Goal: Task Accomplishment & Management: Manage account settings

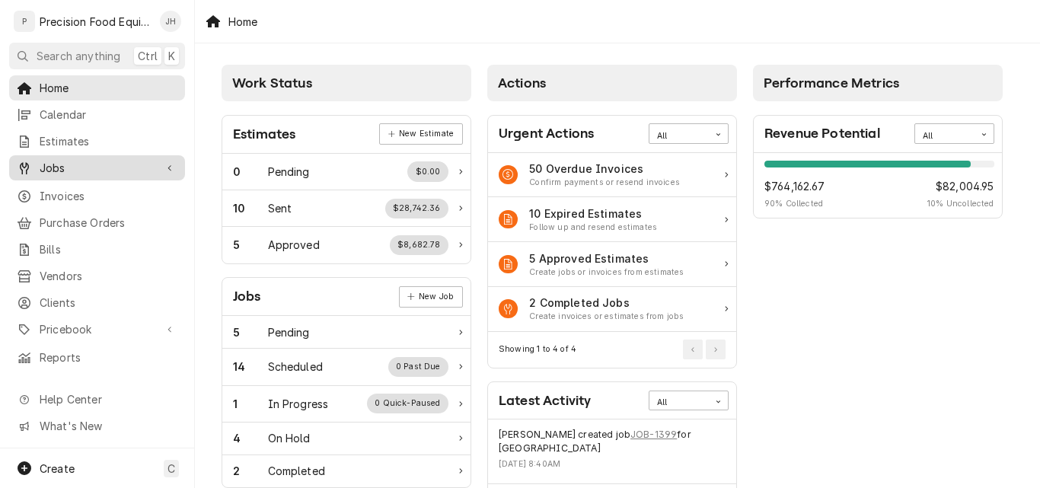
click at [65, 162] on span "Jobs" at bounding box center [97, 168] width 115 height 16
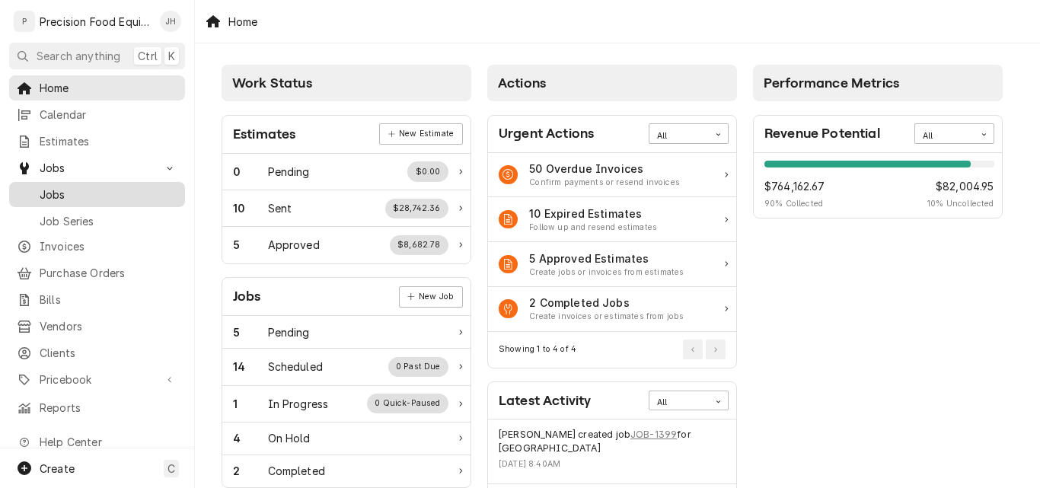
click at [101, 187] on span "Jobs" at bounding box center [109, 195] width 138 height 16
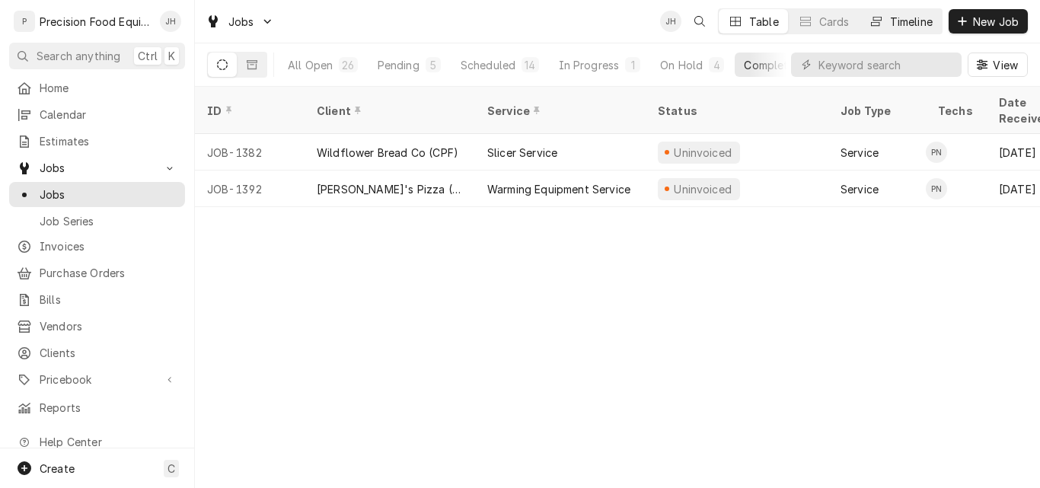
click at [894, 20] on div "Timeline" at bounding box center [911, 22] width 43 height 16
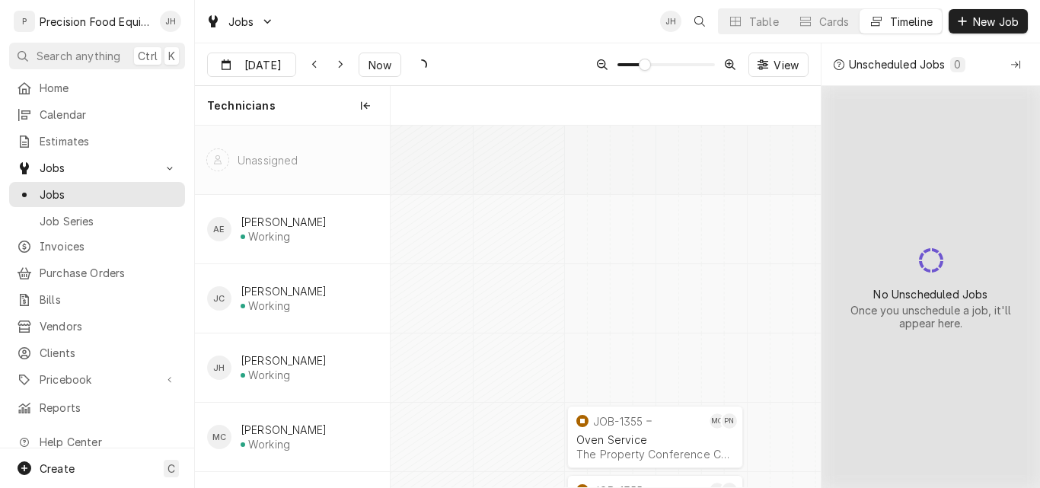
scroll to position [0, 8530]
click at [338, 63] on icon "Dynamic Content Wrapper" at bounding box center [340, 64] width 7 height 11
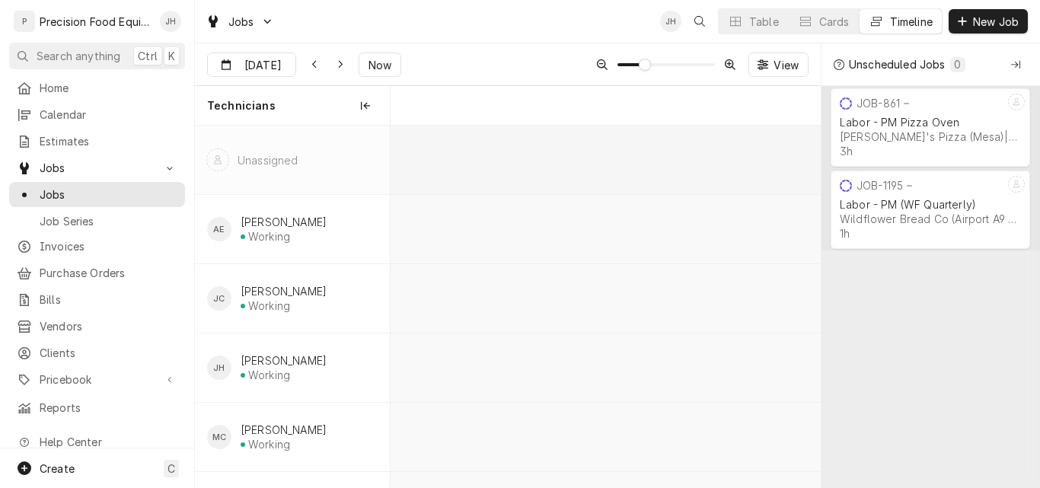
scroll to position [0, 10765]
type input "[DATE]"
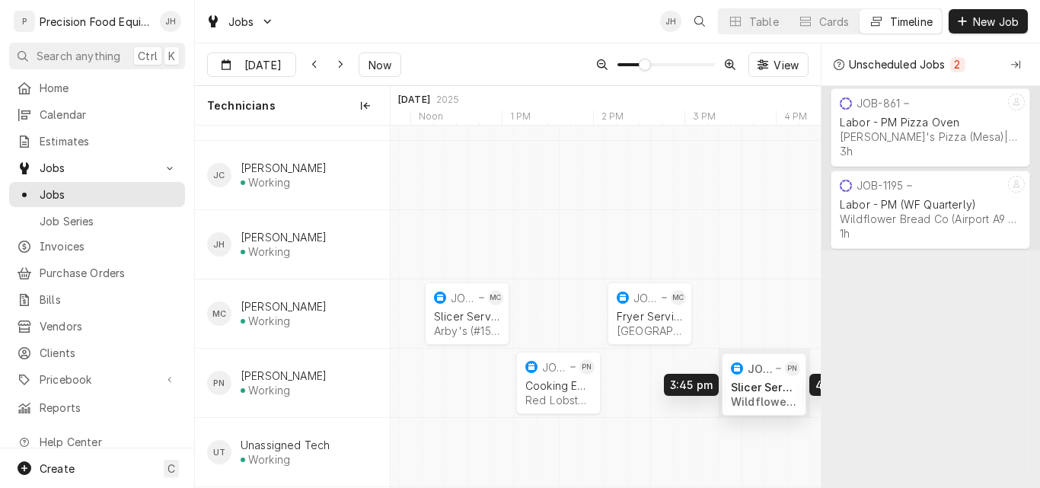
scroll to position [0, 11277]
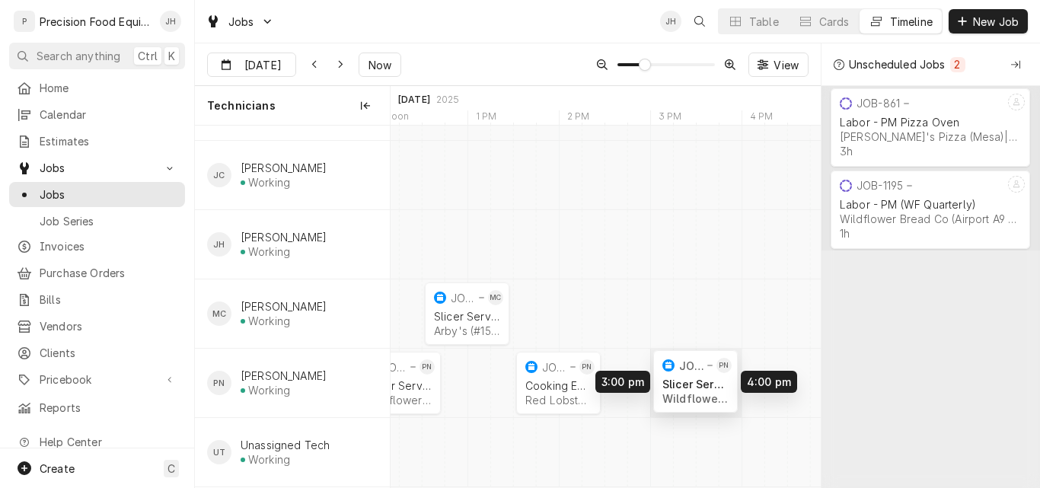
drag, startPoint x: 490, startPoint y: 374, endPoint x: 695, endPoint y: 370, distance: 205.6
click at [695, 370] on div "11:45 AM 12:45 PM JOB-1394 PN Slicer Service Wildflower Bread Co (Park West - #…" at bounding box center [606, 244] width 430 height 485
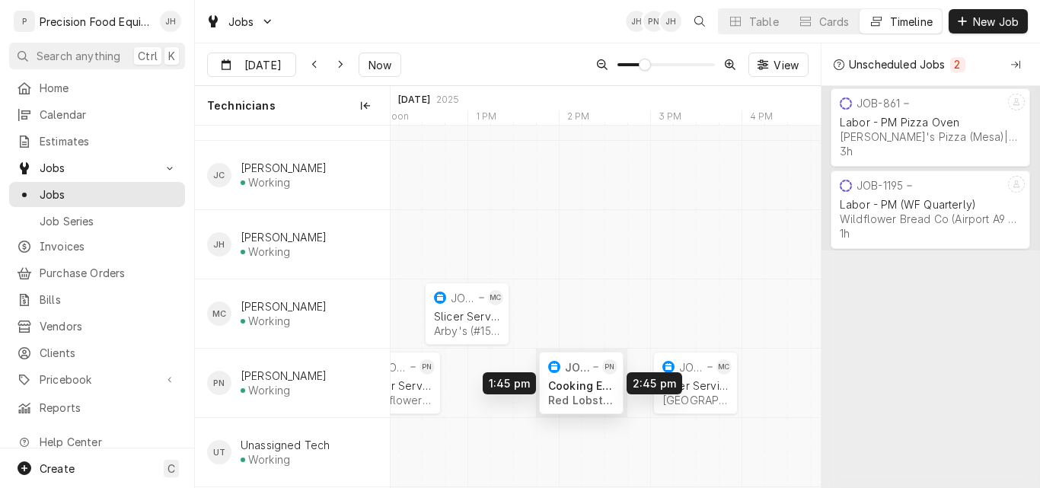
drag, startPoint x: 557, startPoint y: 369, endPoint x: 580, endPoint y: 369, distance: 22.1
click at [580, 369] on div "11:45 AM 12:45 PM JOB-1394 PN Slicer Service Wildflower Bread Co (Park West - #…" at bounding box center [606, 244] width 430 height 485
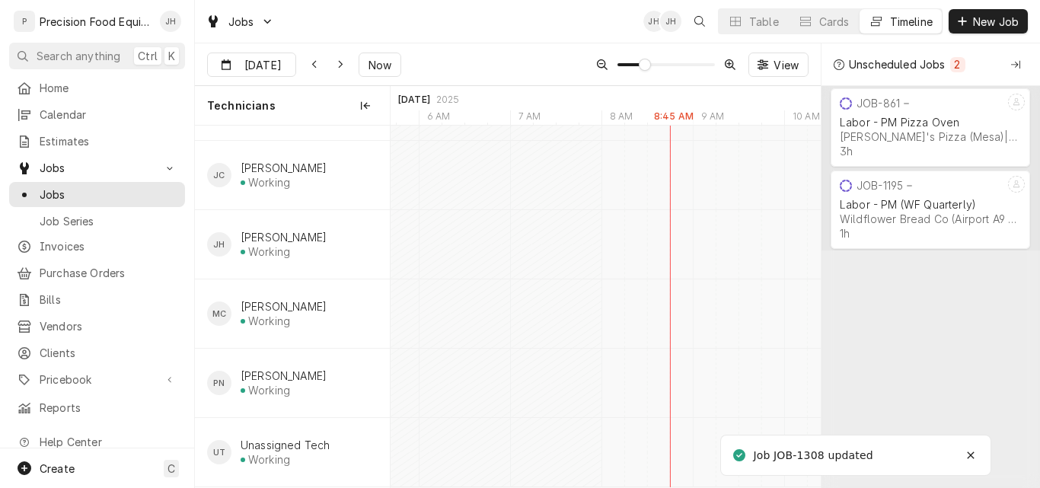
scroll to position [0, 10849]
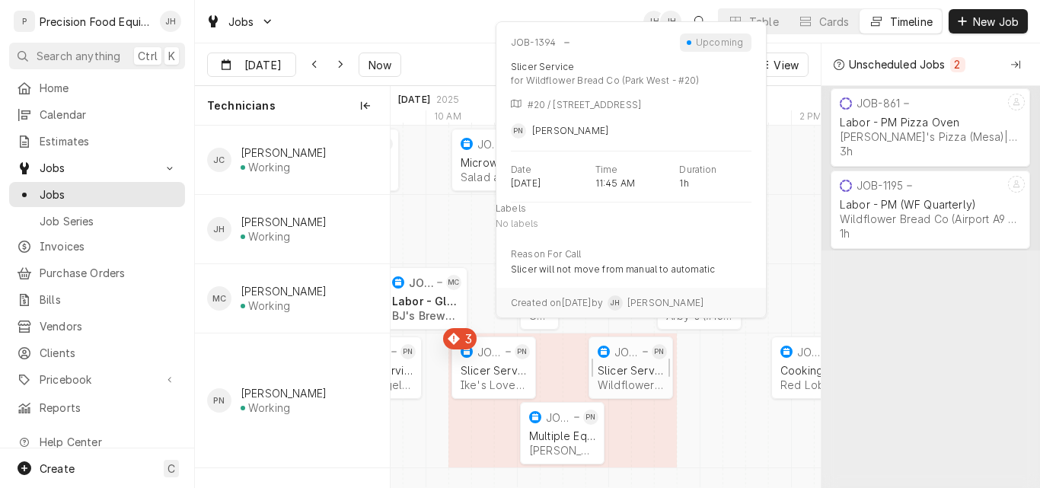
click at [633, 366] on div "Slicer Service" at bounding box center [631, 370] width 66 height 13
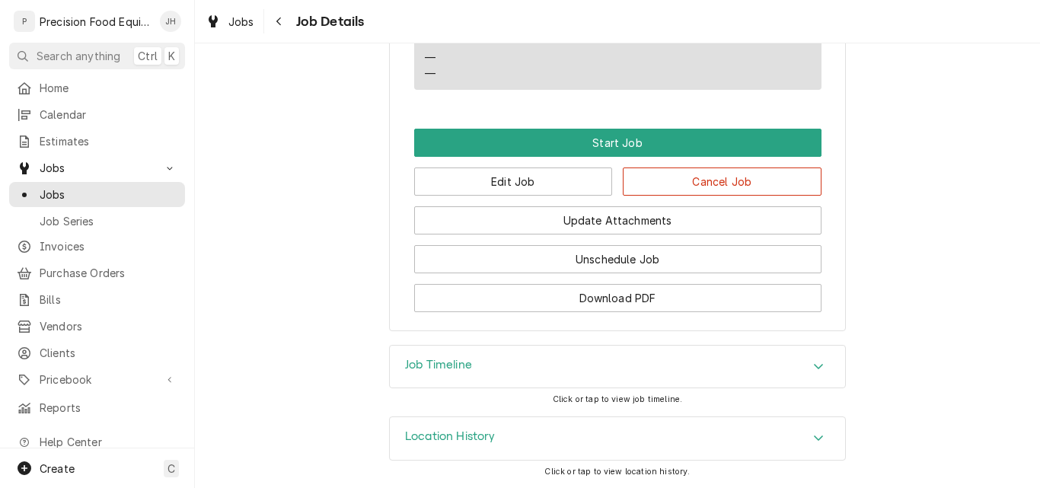
scroll to position [1167, 0]
click at [506, 184] on button "Edit Job" at bounding box center [513, 182] width 199 height 28
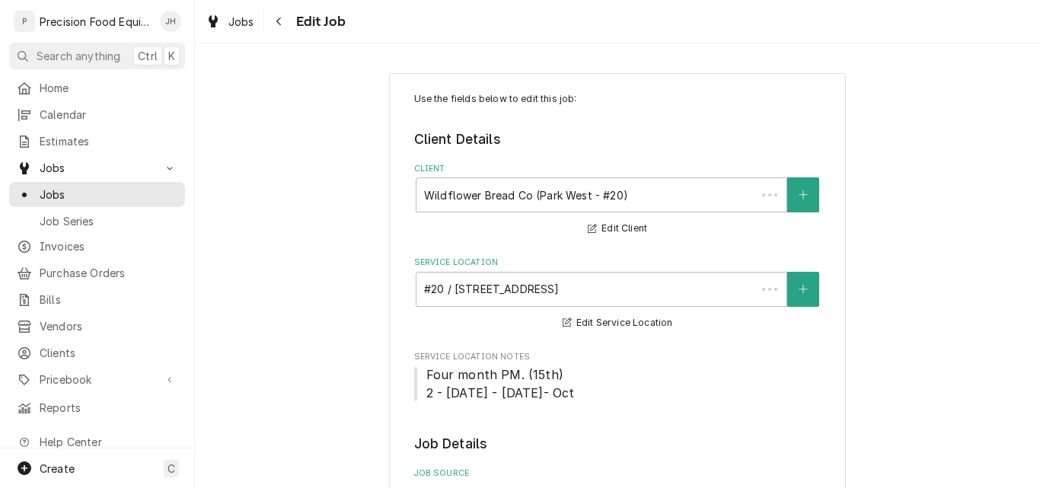
type textarea "x"
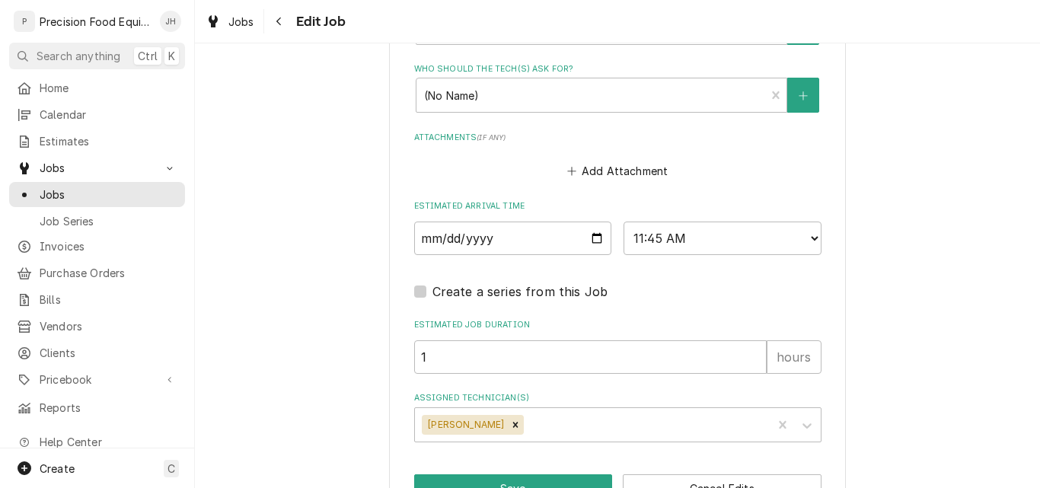
scroll to position [1279, 0]
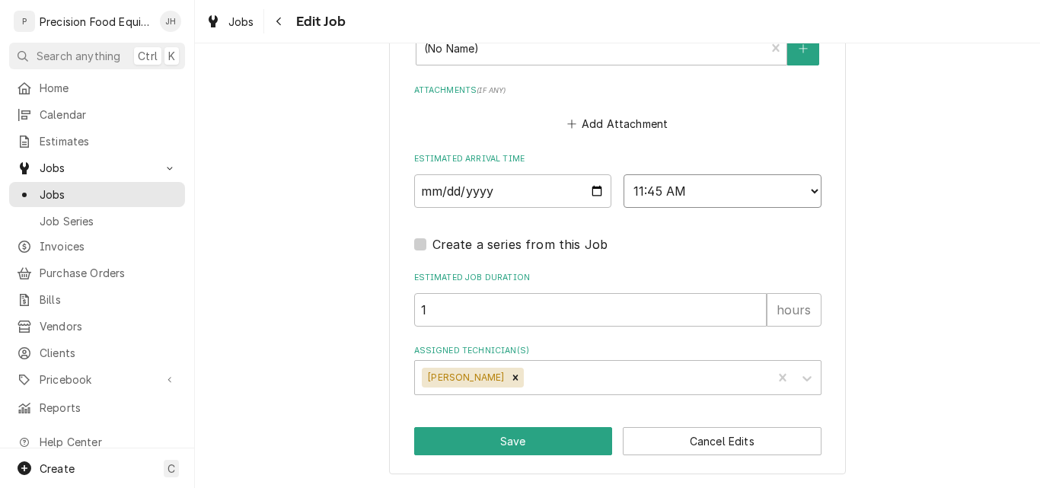
click at [702, 190] on select "AM / PM 6:00 AM 6:15 AM 6:30 AM 6:45 AM 7:00 AM 7:15 AM 7:30 AM 7:45 AM 8:00 AM…" at bounding box center [723, 191] width 198 height 34
select select "15:00:00"
click at [624, 174] on select "AM / PM 6:00 AM 6:15 AM 6:30 AM 6:45 AM 7:00 AM 7:15 AM 7:30 AM 7:45 AM 8:00 AM…" at bounding box center [723, 191] width 198 height 34
click at [516, 442] on button "Save" at bounding box center [513, 441] width 199 height 28
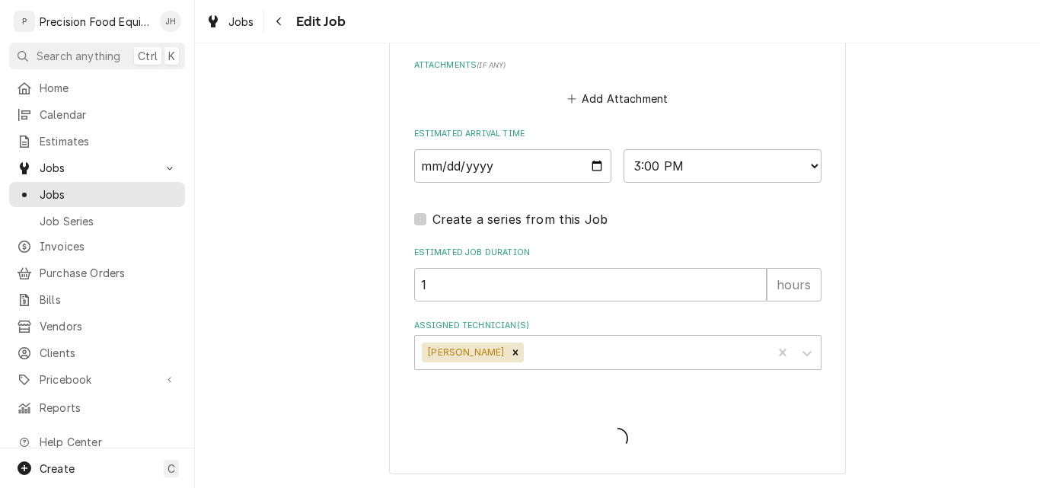
type textarea "x"
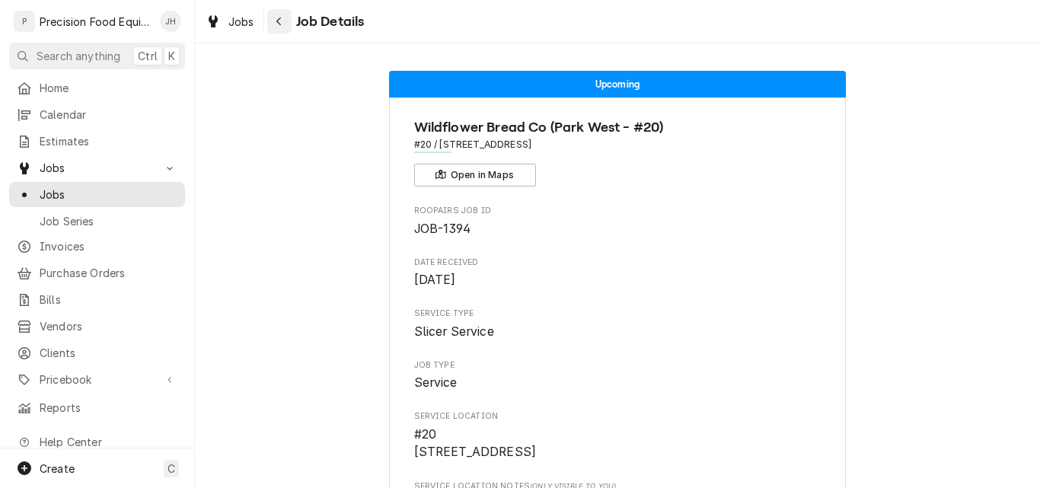
click at [278, 21] on icon "Navigate back" at bounding box center [279, 21] width 7 height 11
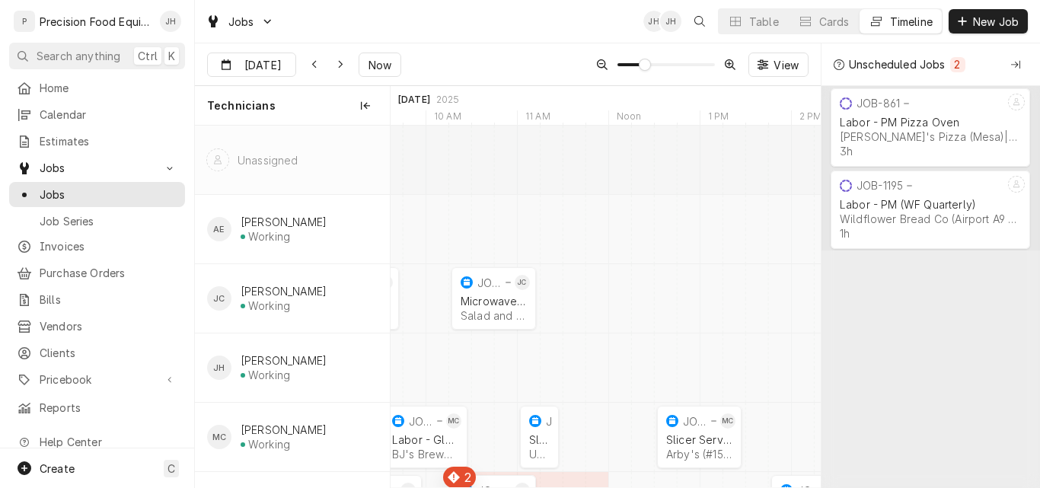
scroll to position [152, 0]
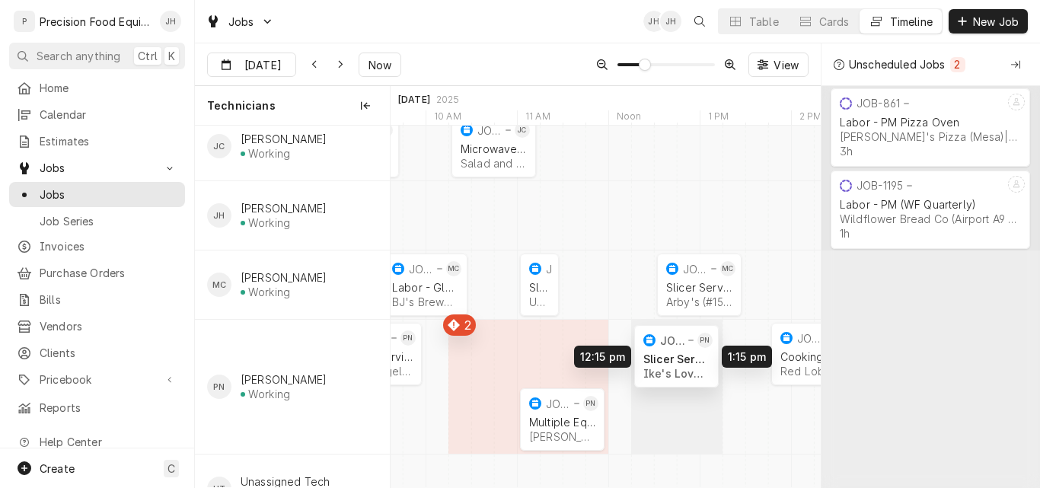
drag, startPoint x: 485, startPoint y: 356, endPoint x: 675, endPoint y: 358, distance: 189.6
click at [675, 358] on div "8:45 AM 9:45 AM JOB-1395 JC Microwave Service Salad and Go (#84) | [GEOGRAPHIC_…" at bounding box center [606, 248] width 430 height 551
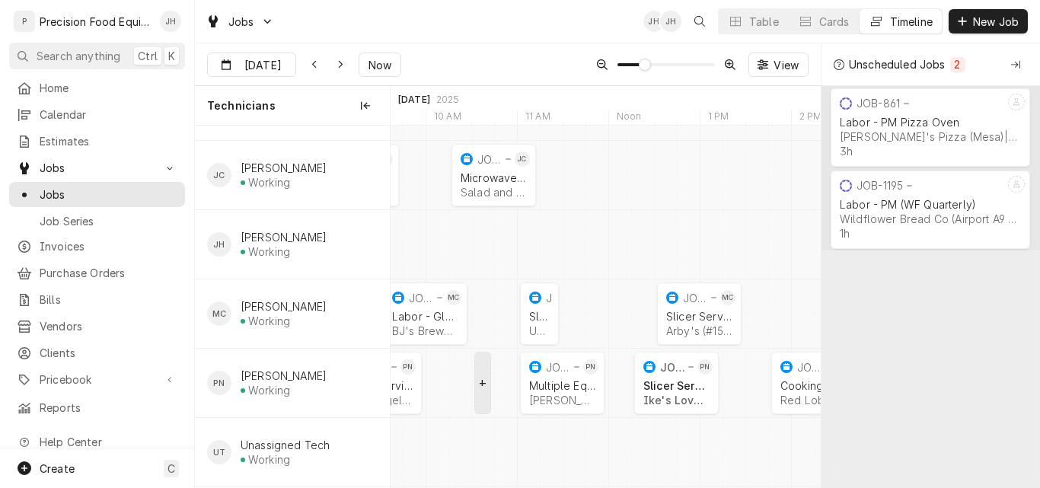
scroll to position [139, 0]
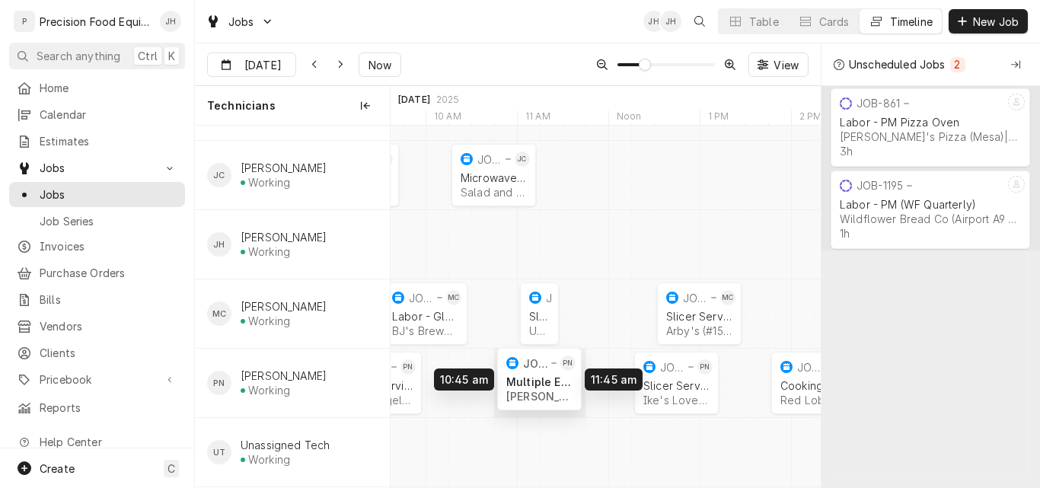
drag, startPoint x: 569, startPoint y: 372, endPoint x: 556, endPoint y: 369, distance: 13.5
click at [556, 369] on div "8:45 AM 9:45 AM JOB-1395 JC Microwave Service Salad and Go (#84) | [GEOGRAPHIC_…" at bounding box center [606, 244] width 430 height 485
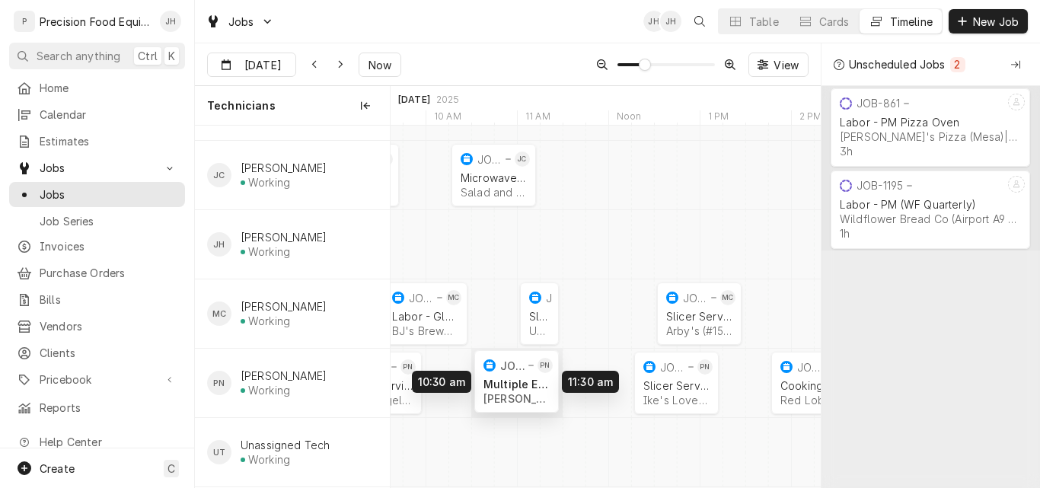
drag, startPoint x: 550, startPoint y: 369, endPoint x: 535, endPoint y: 367, distance: 14.5
click at [535, 367] on div "8:45 AM 9:45 AM JOB-1395 JC Microwave Service Salad and Go (#84) | [GEOGRAPHIC_…" at bounding box center [606, 244] width 430 height 485
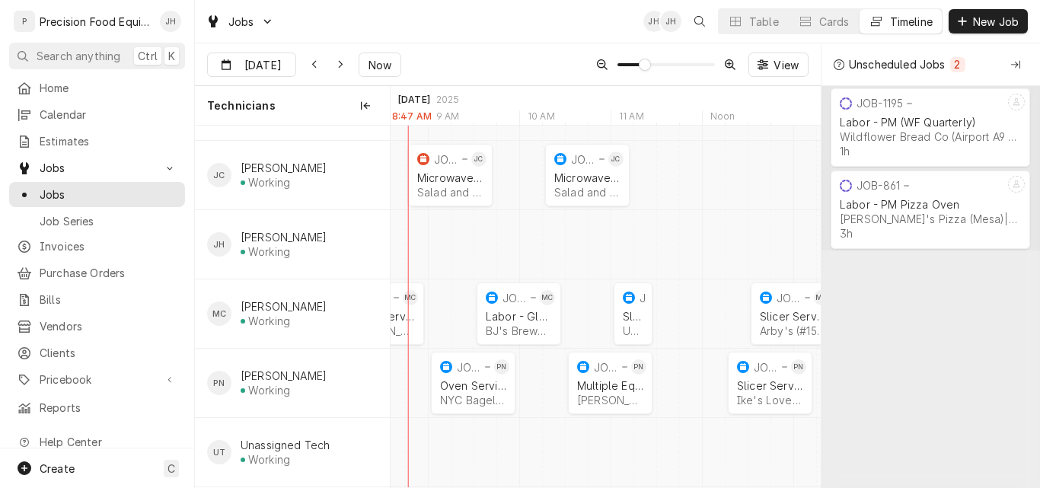
scroll to position [0, 8405]
